Goal: Complete application form

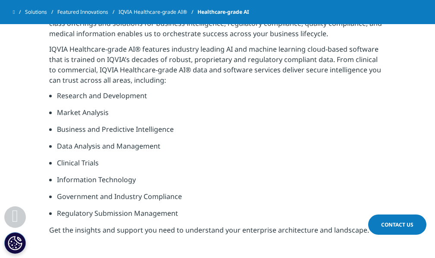
scroll to position [270, 0]
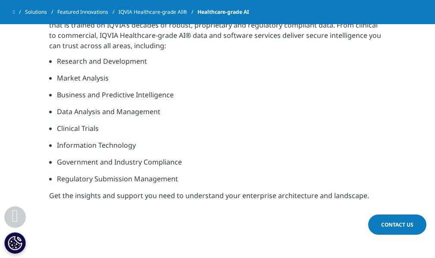
click at [387, 226] on span "Contact Us" at bounding box center [397, 224] width 32 height 7
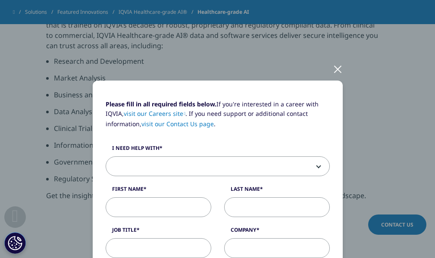
click at [120, 170] on span at bounding box center [217, 167] width 223 height 20
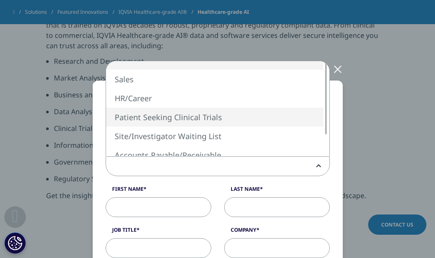
select select "Patient Seeking Clinical Trials"
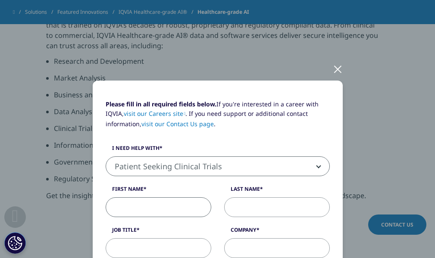
click at [129, 204] on input "First Name" at bounding box center [159, 208] width 106 height 20
type input "SOL"
type input "[PERSON_NAME]"
type input "MEDIC-33,INC."
type input "[EMAIL_ADDRESS][DOMAIN_NAME]"
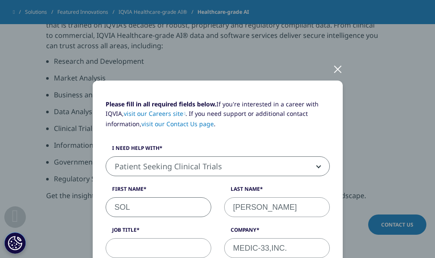
type input "3058611457"
select select "[GEOGRAPHIC_DATA]"
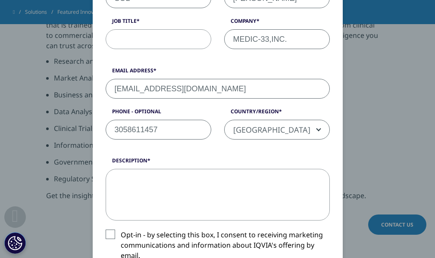
click at [189, 91] on input "[EMAIL_ADDRESS][DOMAIN_NAME]" at bounding box center [218, 89] width 224 height 20
type input "[EMAIL_ADDRESS][DOMAIN_NAME]"
click at [114, 182] on textarea "Description" at bounding box center [218, 195] width 224 height 52
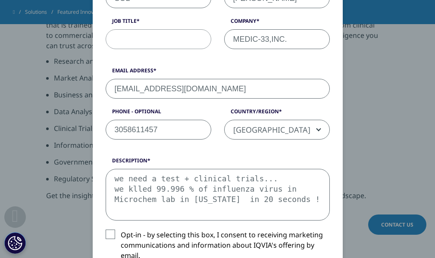
type textarea "we need a test + clinical trials... we klled 99.996 % of influenza virus in Mic…"
click at [106, 235] on label "Opt-in - by selecting this box, I consent to receiving marketing communications…" at bounding box center [218, 248] width 224 height 36
click at [121, 230] on input "Opt-in - by selecting this box, I consent to receiving marketing communications…" at bounding box center [121, 230] width 0 height 0
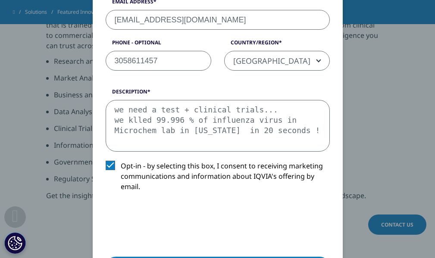
scroll to position [296, 0]
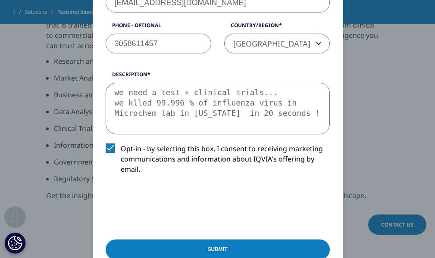
click at [211, 252] on input "Submit" at bounding box center [218, 250] width 224 height 20
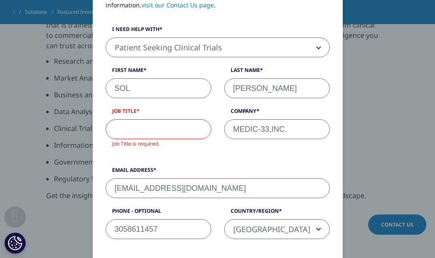
click at [107, 130] on input "Job Title" at bounding box center [159, 129] width 106 height 20
type input "president"
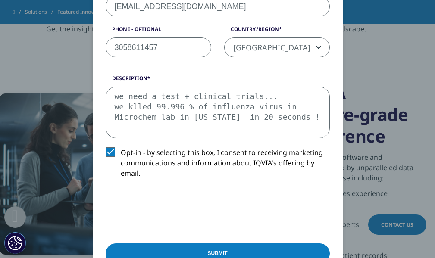
scroll to position [309, 0]
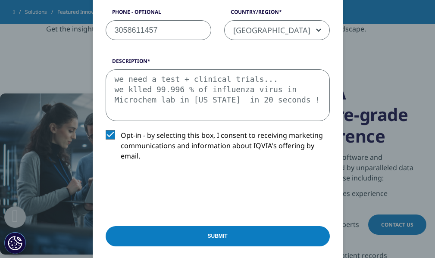
click at [205, 239] on input "Submit" at bounding box center [218, 236] width 224 height 20
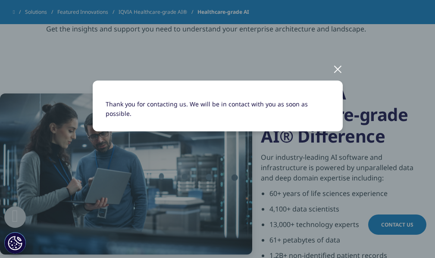
scroll to position [0, 0]
